Goal: Check status: Check status

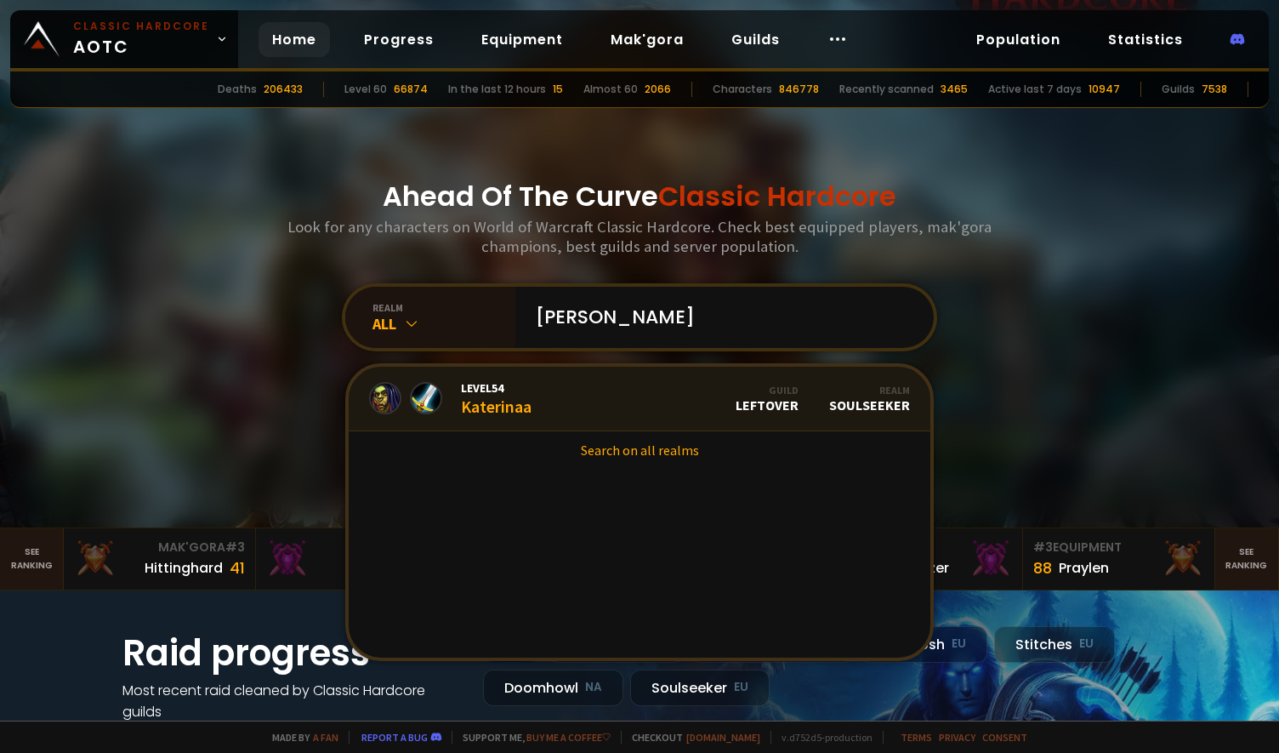
type input "[PERSON_NAME]"
click at [508, 406] on div "Level 54 Katerinaa" at bounding box center [496, 398] width 71 height 37
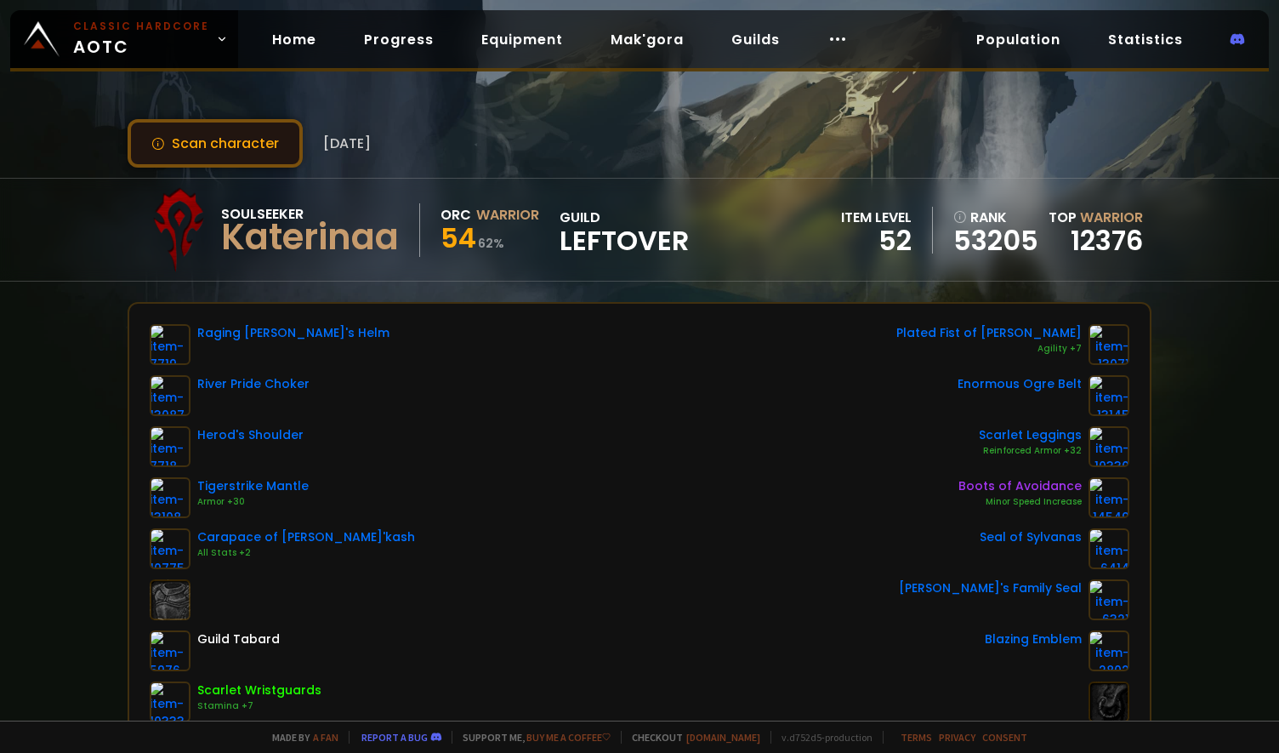
click at [248, 138] on button "Scan character" at bounding box center [215, 143] width 175 height 48
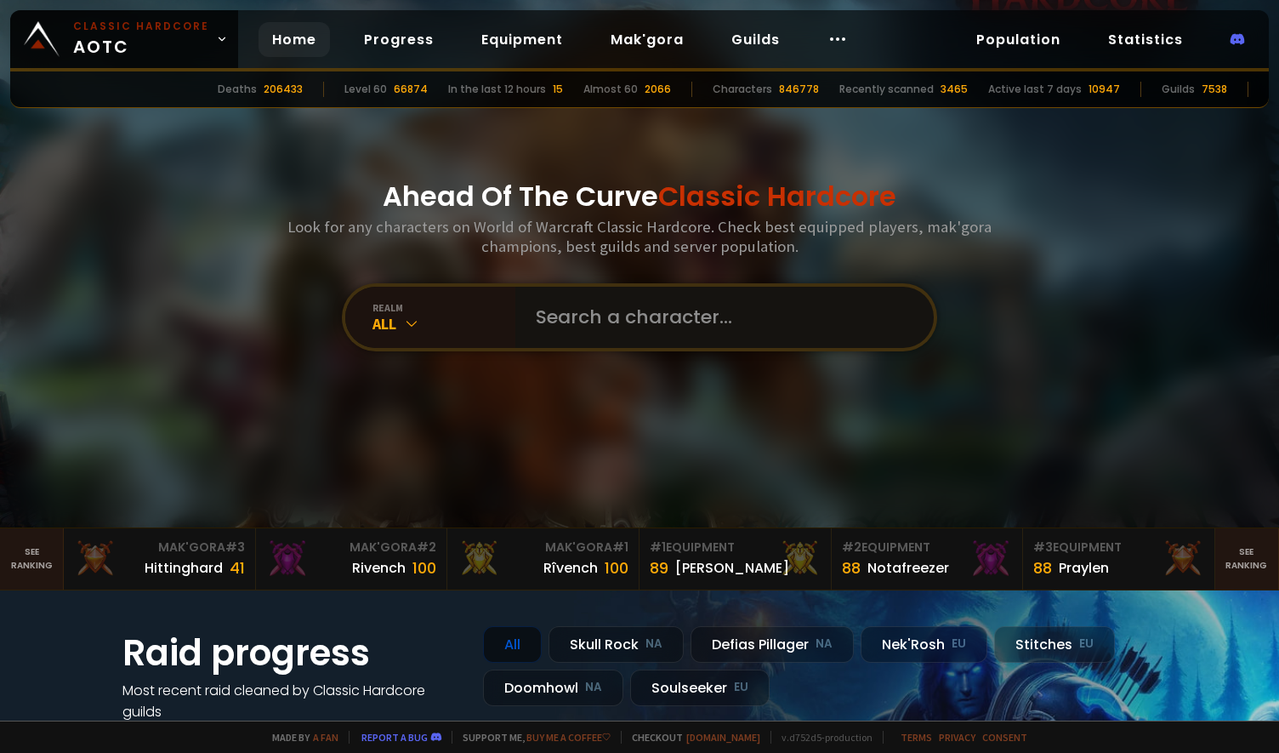
click at [614, 309] on input "text" at bounding box center [720, 317] width 388 height 61
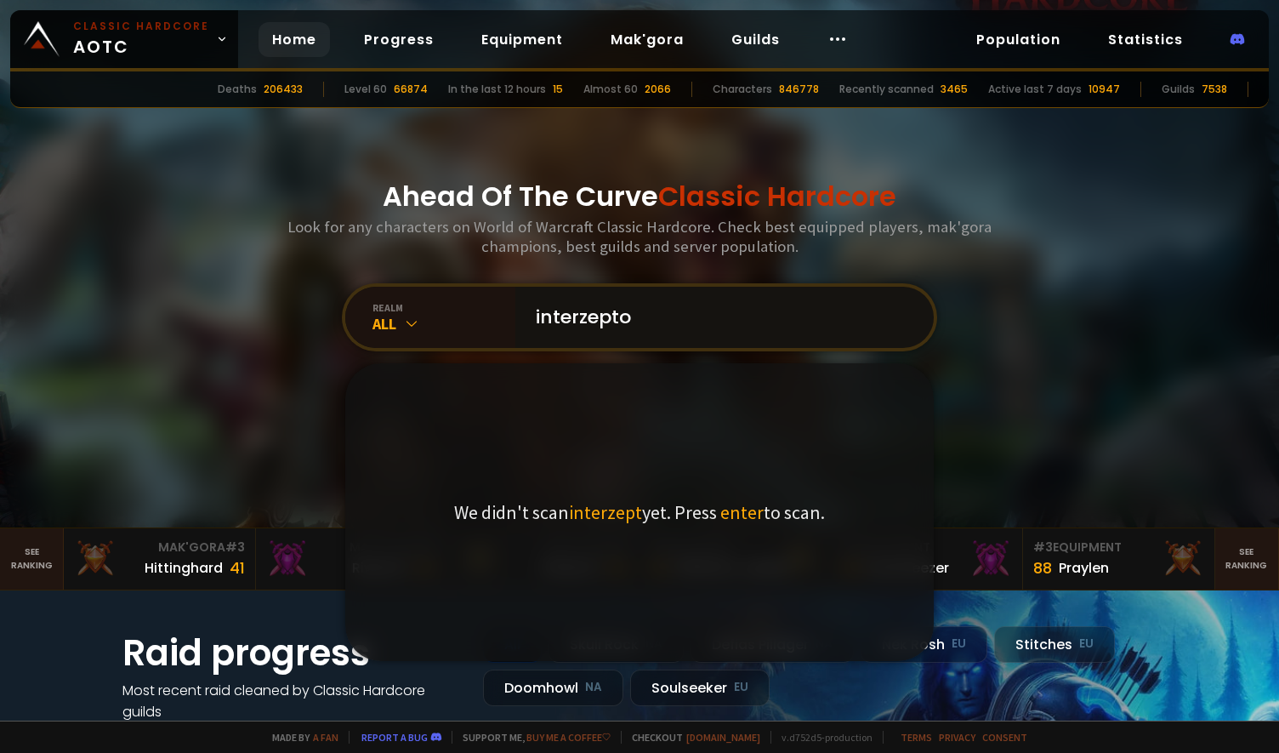
type input "interzeptor"
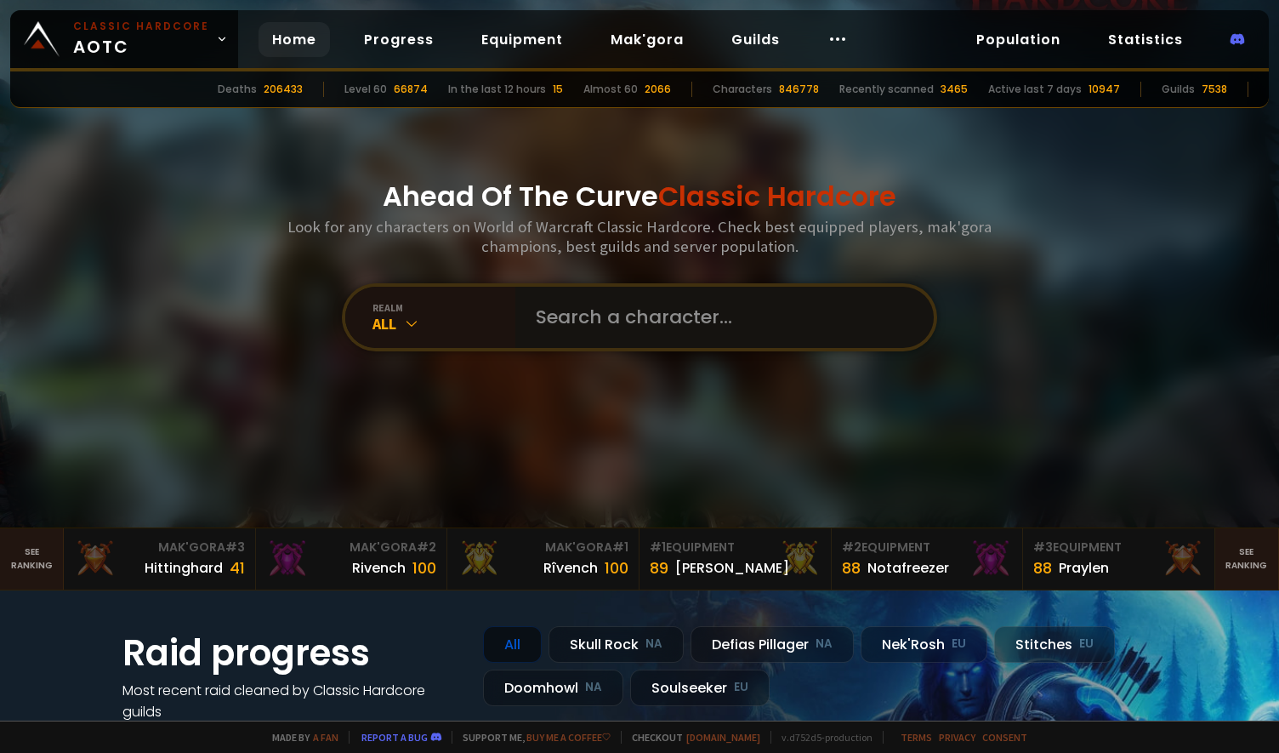
click at [590, 311] on input "text" at bounding box center [720, 317] width 388 height 61
type input "grammaton"
